Goal: Information Seeking & Learning: Learn about a topic

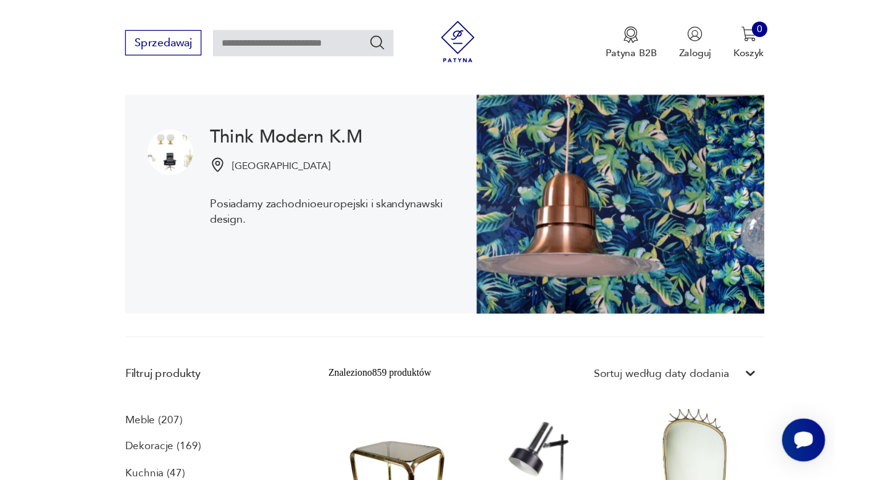
scroll to position [117, 0]
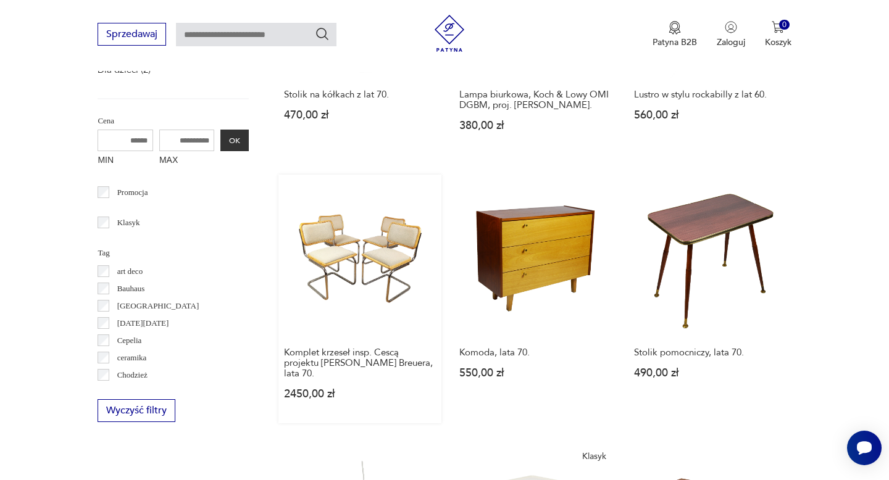
click at [342, 251] on link "Komplet krzeseł insp. Cescą projektu [PERSON_NAME] Breuera, lata 70. 2450,00 zł" at bounding box center [359, 299] width 162 height 248
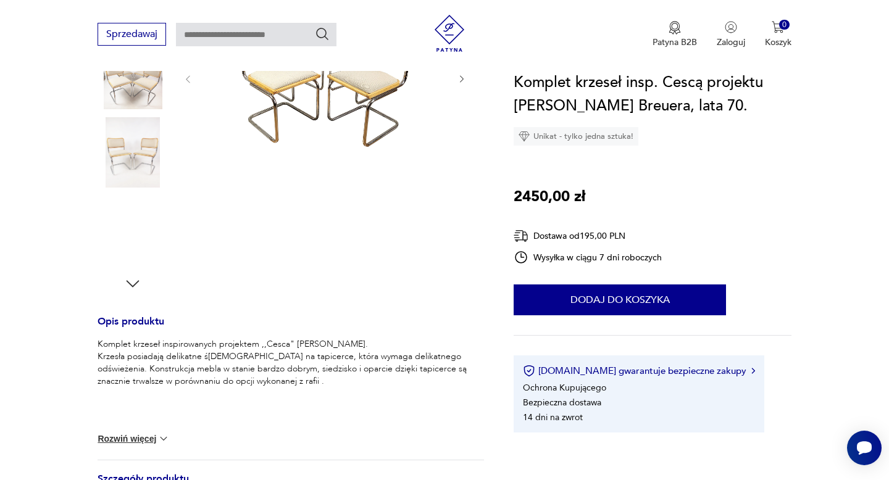
scroll to position [567, 0]
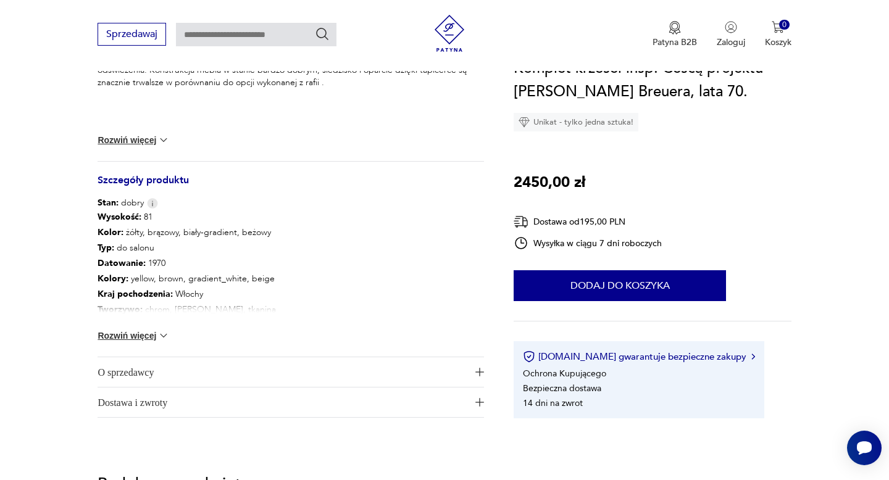
click at [154, 337] on button "Rozwiń więcej" at bounding box center [134, 336] width 72 height 12
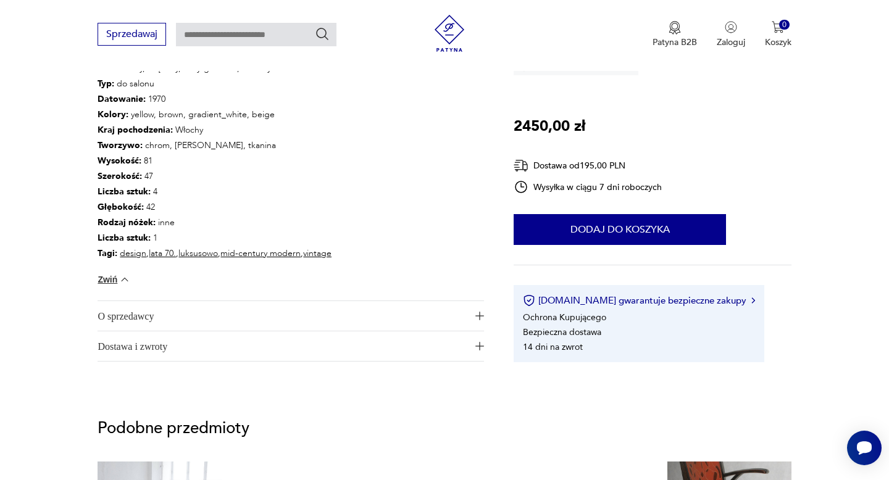
scroll to position [735, 0]
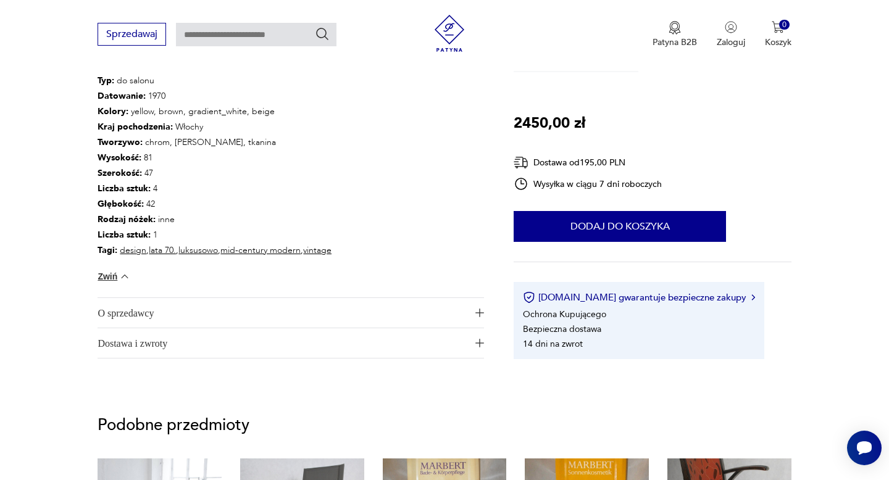
click at [191, 322] on span "O sprzedawcy" at bounding box center [282, 313] width 369 height 30
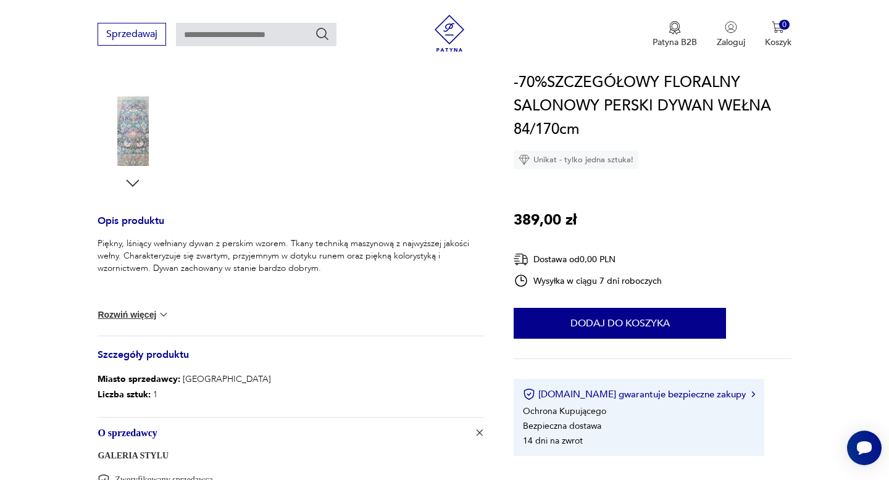
scroll to position [655, 0]
